Goal: Entertainment & Leisure: Consume media (video, audio)

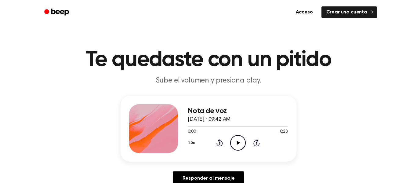
click at [236, 139] on icon "Play Audio" at bounding box center [238, 143] width 16 height 16
click at [222, 142] on icon at bounding box center [219, 142] width 6 height 7
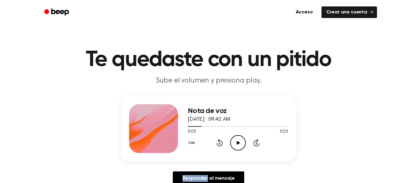
click at [222, 142] on icon at bounding box center [219, 142] width 6 height 7
click at [241, 140] on icon "Play Audio" at bounding box center [238, 143] width 16 height 16
click at [241, 146] on icon "Pause Audio" at bounding box center [238, 143] width 16 height 16
